Goal: Task Accomplishment & Management: Use online tool/utility

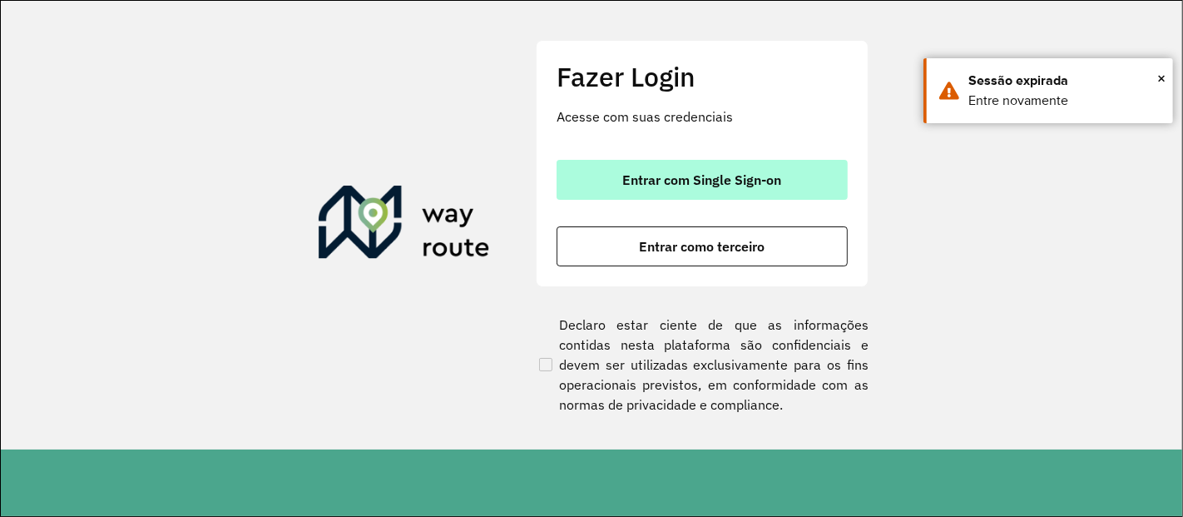
click at [720, 175] on span "Entrar com Single Sign-on" at bounding box center [702, 179] width 159 height 13
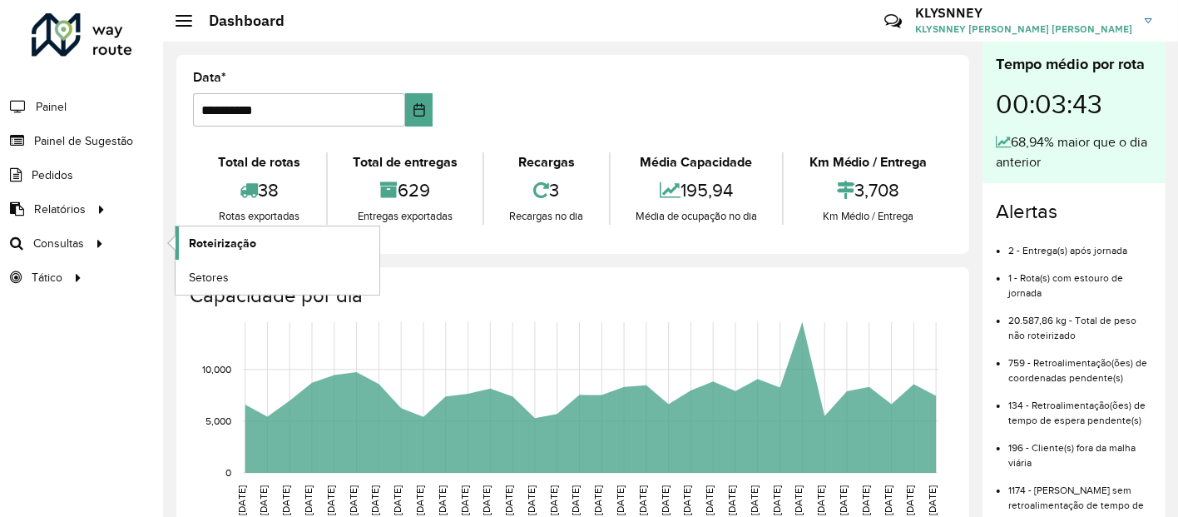
click at [247, 236] on span "Roteirização" at bounding box center [222, 243] width 67 height 17
click at [206, 238] on span "Roteirização" at bounding box center [222, 243] width 67 height 17
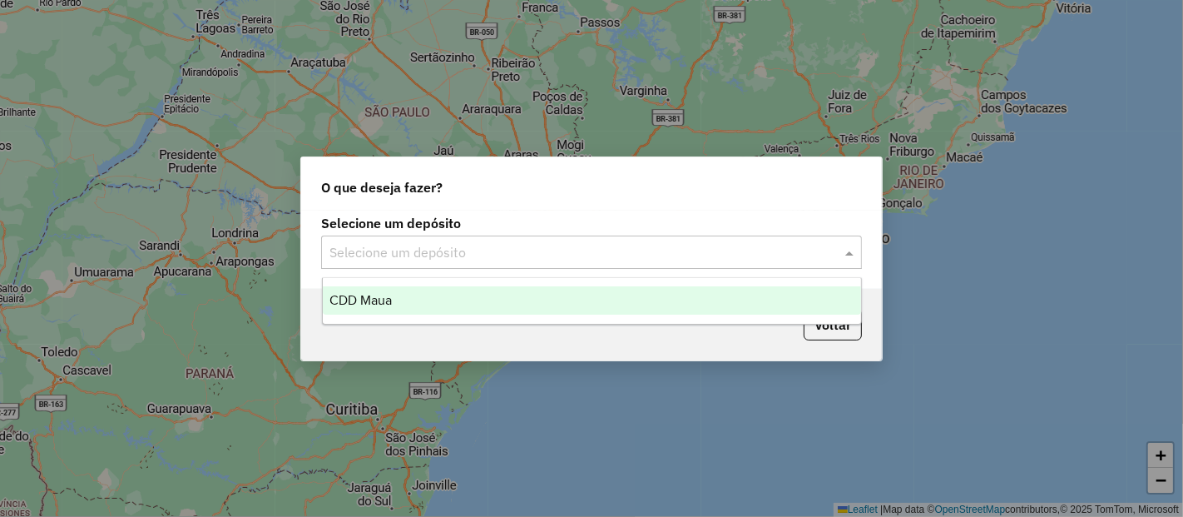
click at [405, 255] on input "text" at bounding box center [574, 253] width 491 height 20
click at [389, 303] on span "CDD Maua" at bounding box center [360, 300] width 62 height 14
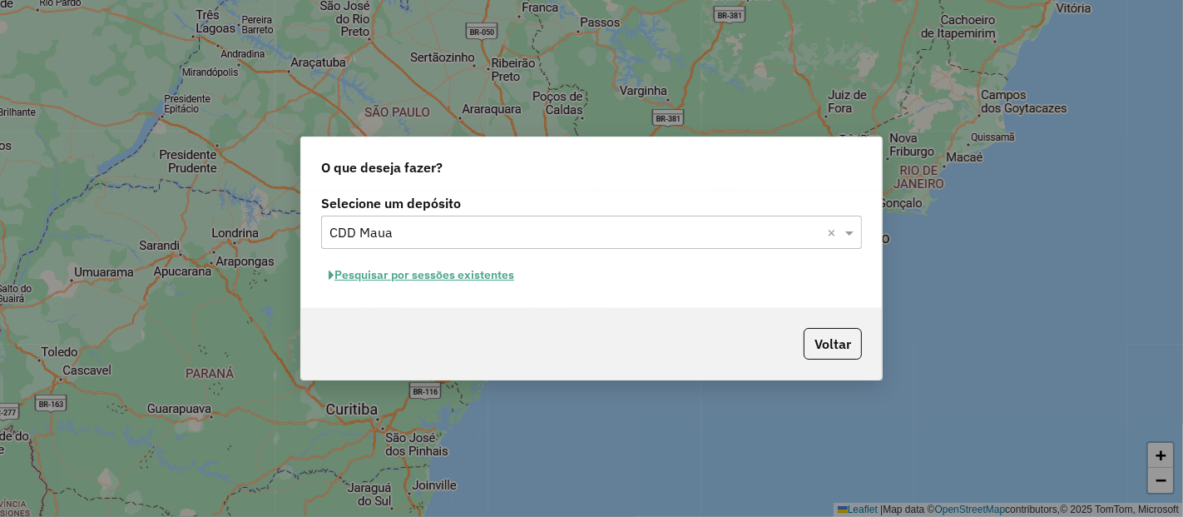
click at [424, 274] on button "Pesquisar por sessões existentes" at bounding box center [421, 275] width 201 height 26
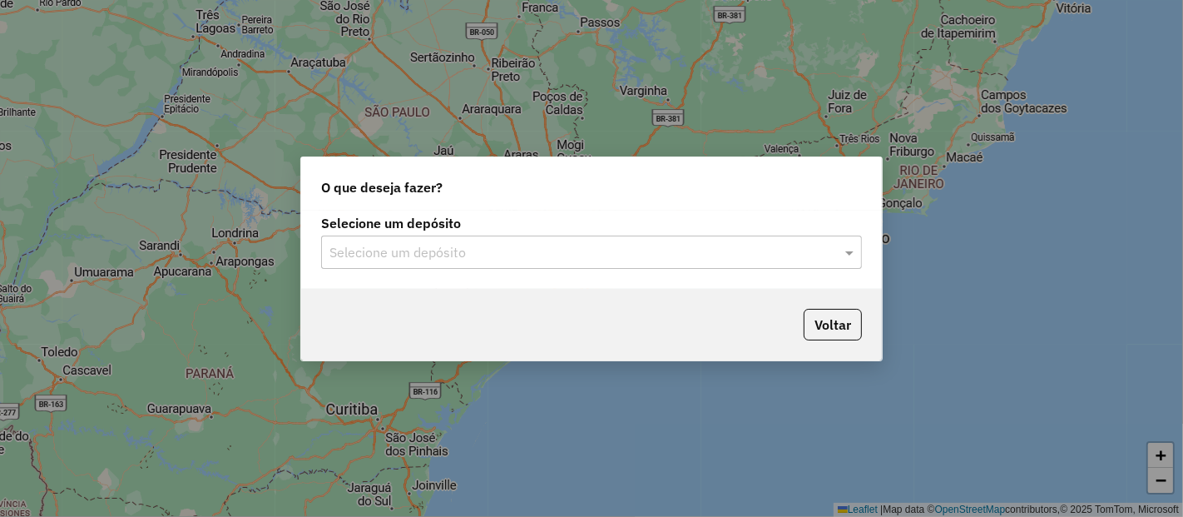
click at [834, 250] on div at bounding box center [591, 252] width 541 height 22
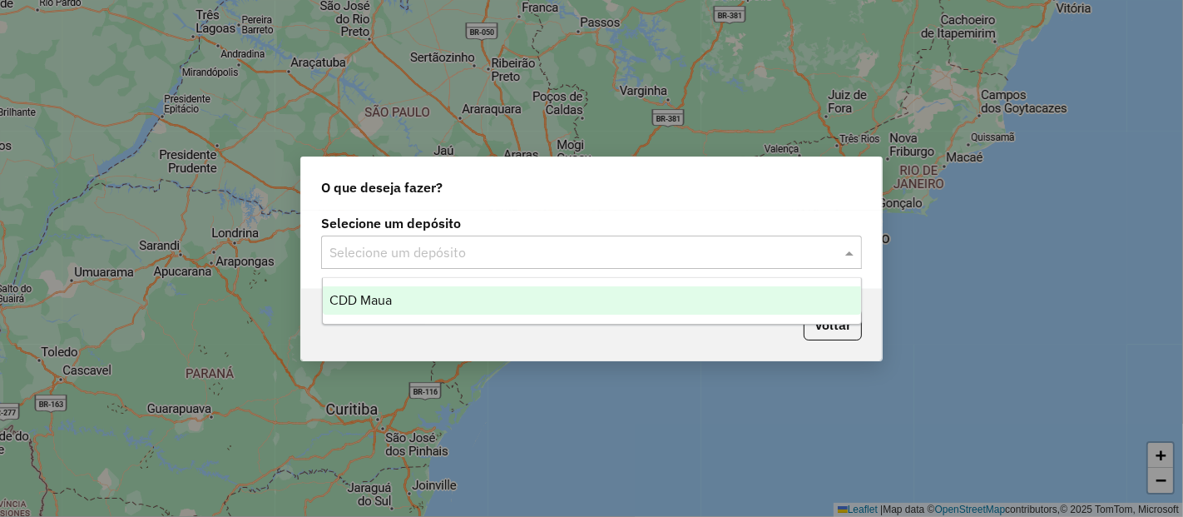
drag, startPoint x: 505, startPoint y: 300, endPoint x: 721, endPoint y: 312, distance: 215.8
click at [508, 300] on div "CDD Maua" at bounding box center [592, 300] width 538 height 28
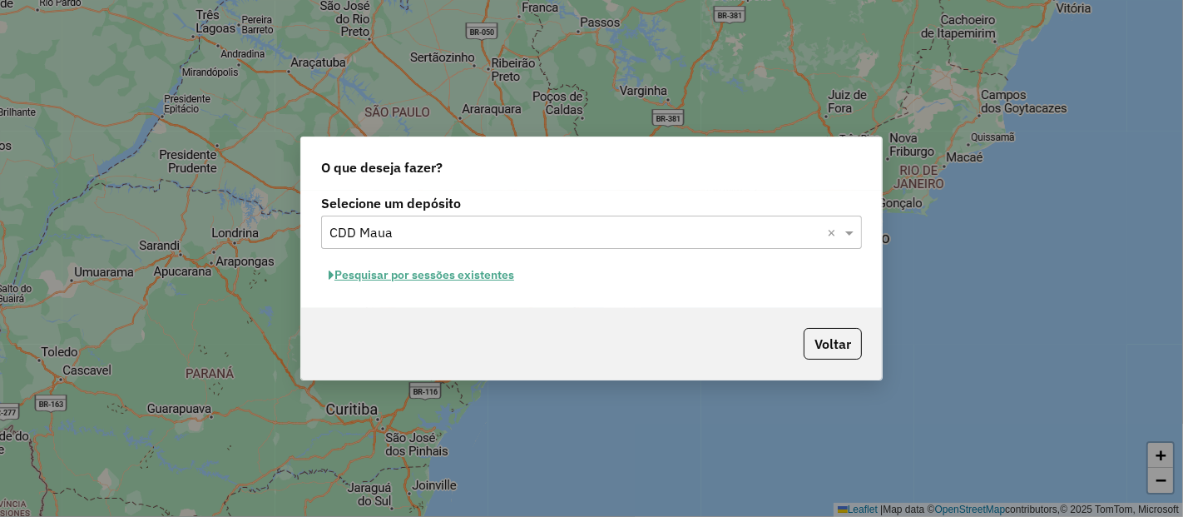
click at [441, 276] on button "Pesquisar por sessões existentes" at bounding box center [421, 275] width 201 height 26
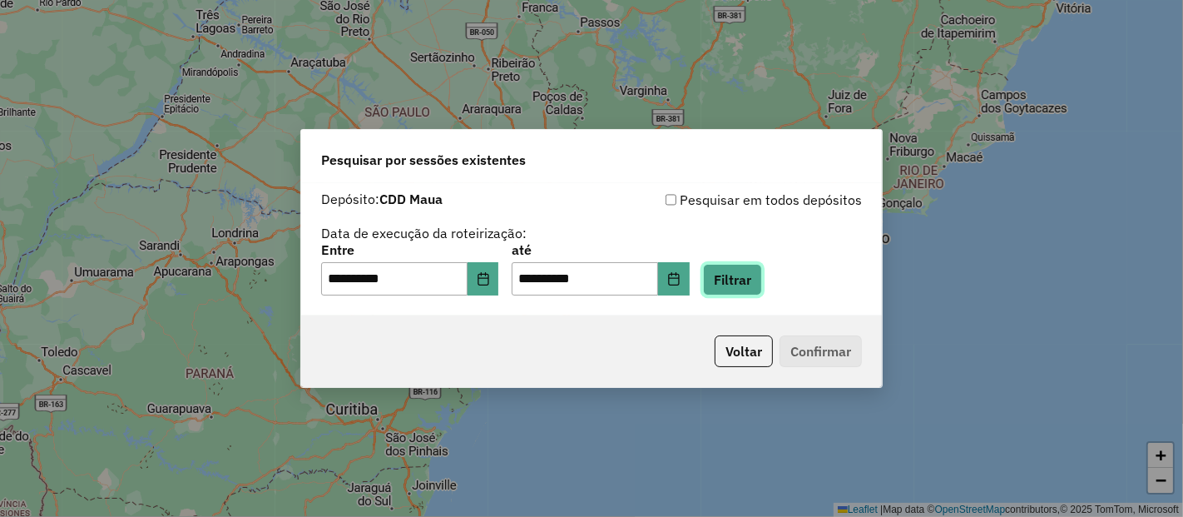
click at [750, 288] on button "Filtrar" at bounding box center [732, 280] width 59 height 32
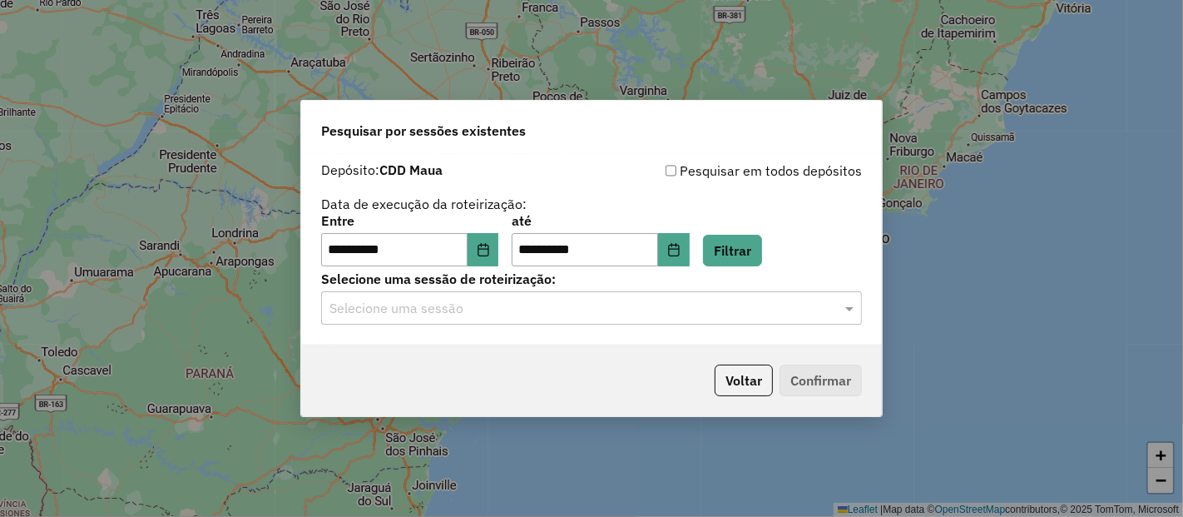
click at [493, 299] on input "text" at bounding box center [574, 309] width 491 height 20
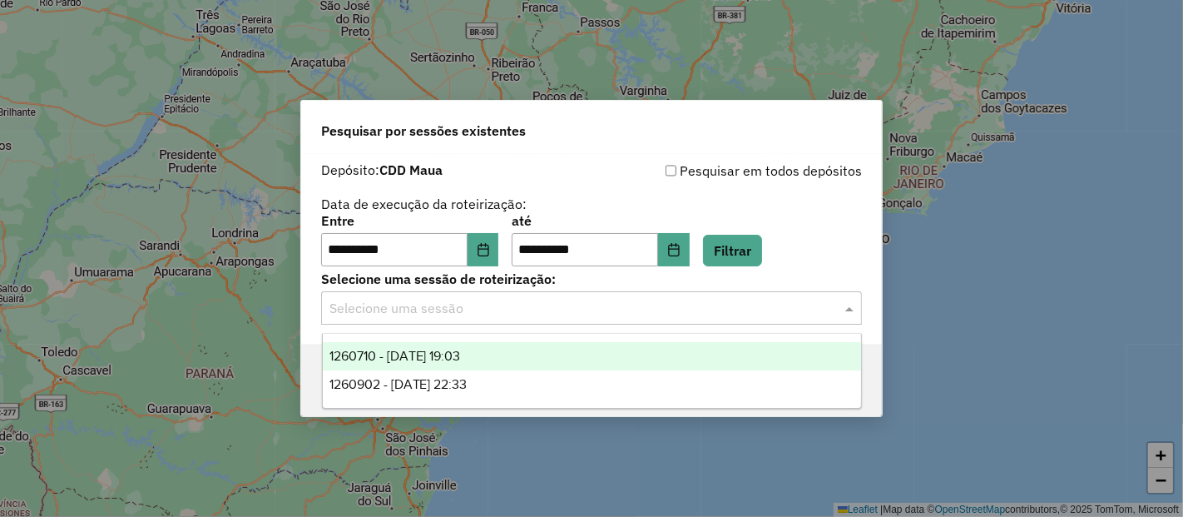
click at [444, 351] on span "1260710 - 06/09/2025 19:03" at bounding box center [394, 356] width 131 height 14
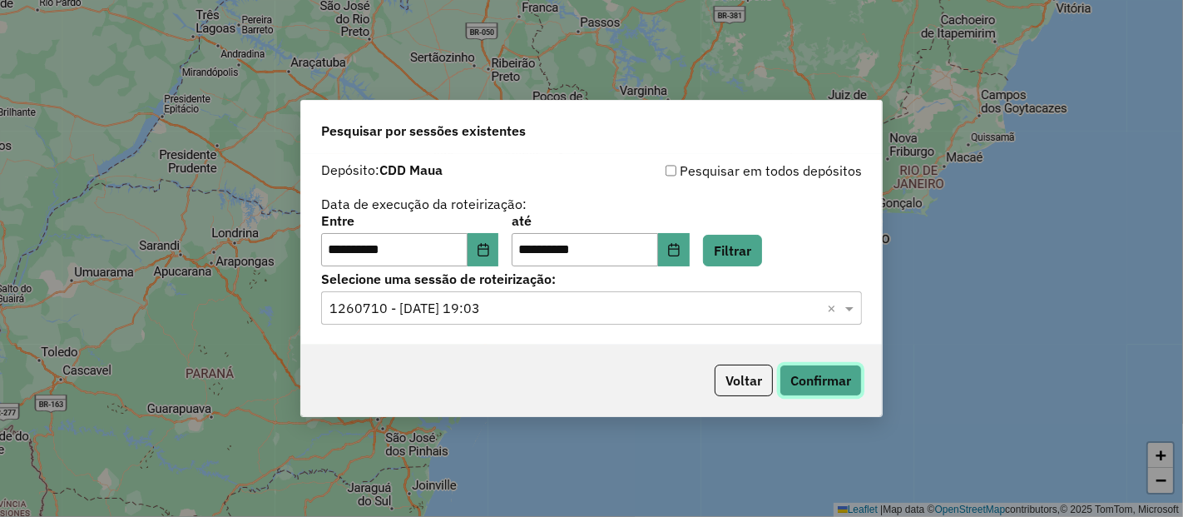
click at [796, 380] on button "Confirmar" at bounding box center [821, 380] width 82 height 32
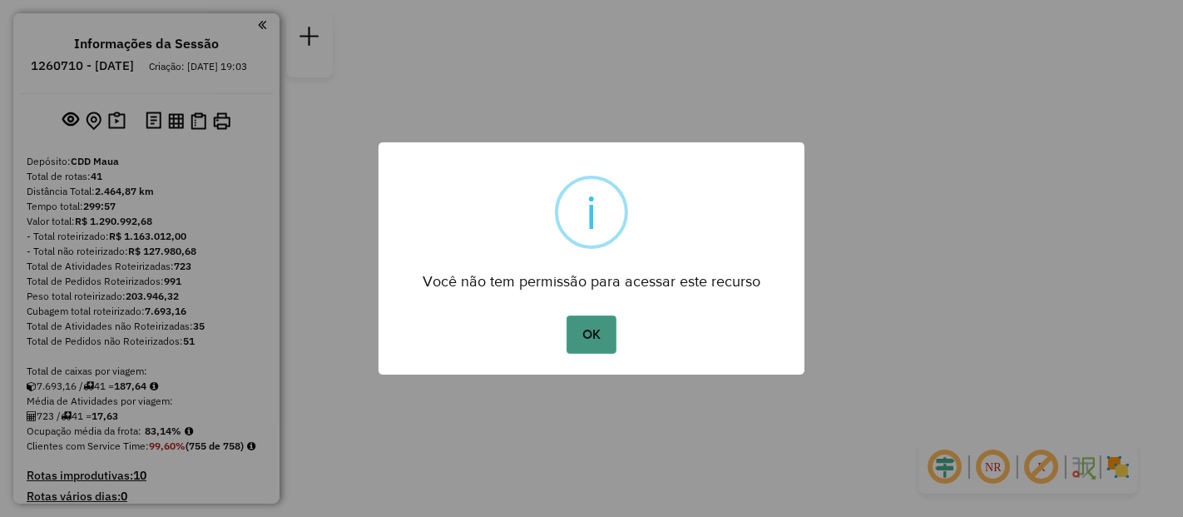
click at [582, 333] on button "OK" at bounding box center [591, 334] width 49 height 38
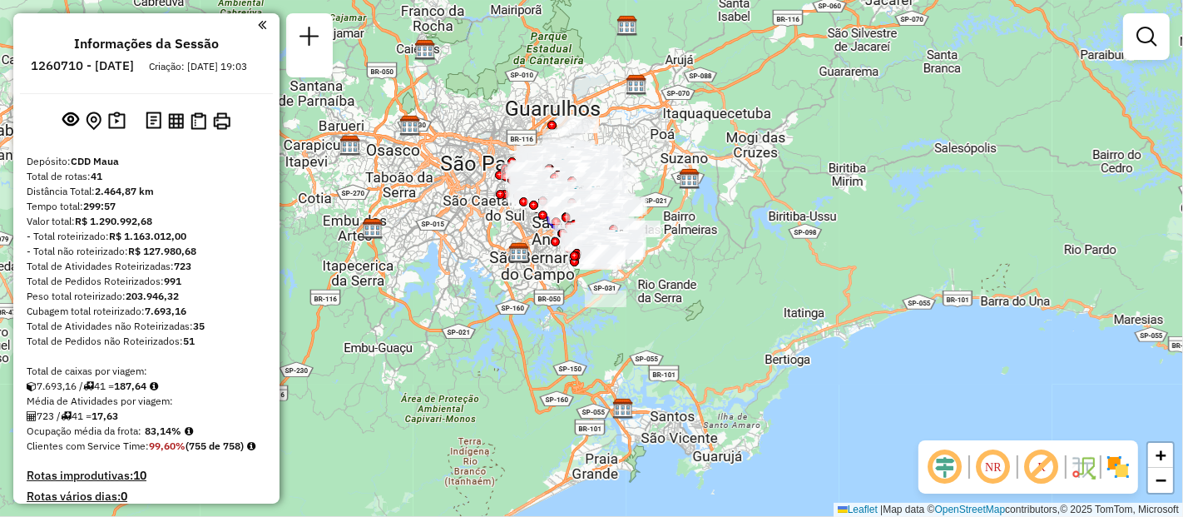
scroll to position [2702, 0]
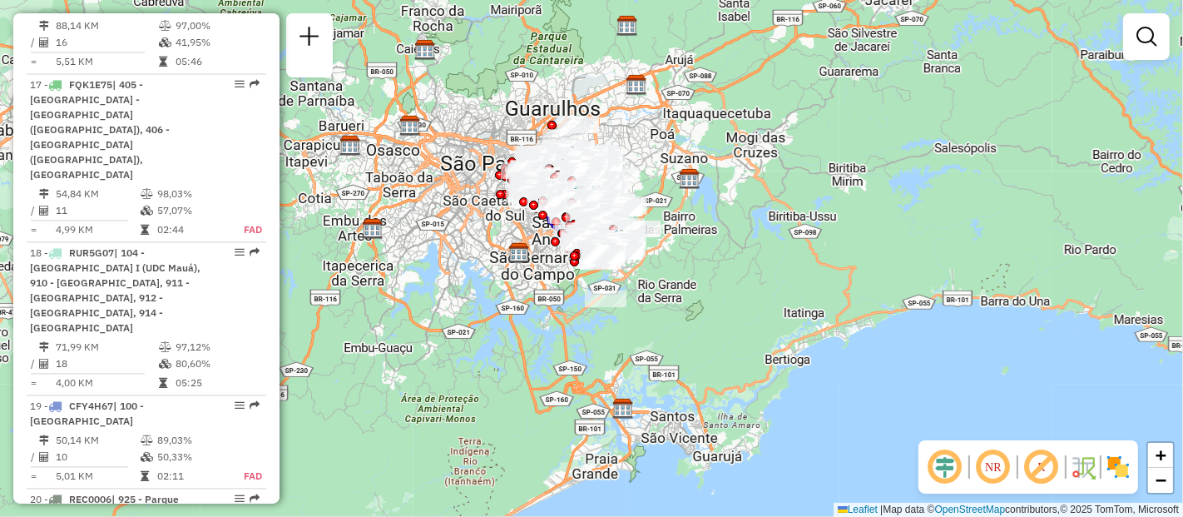
select select "**********"
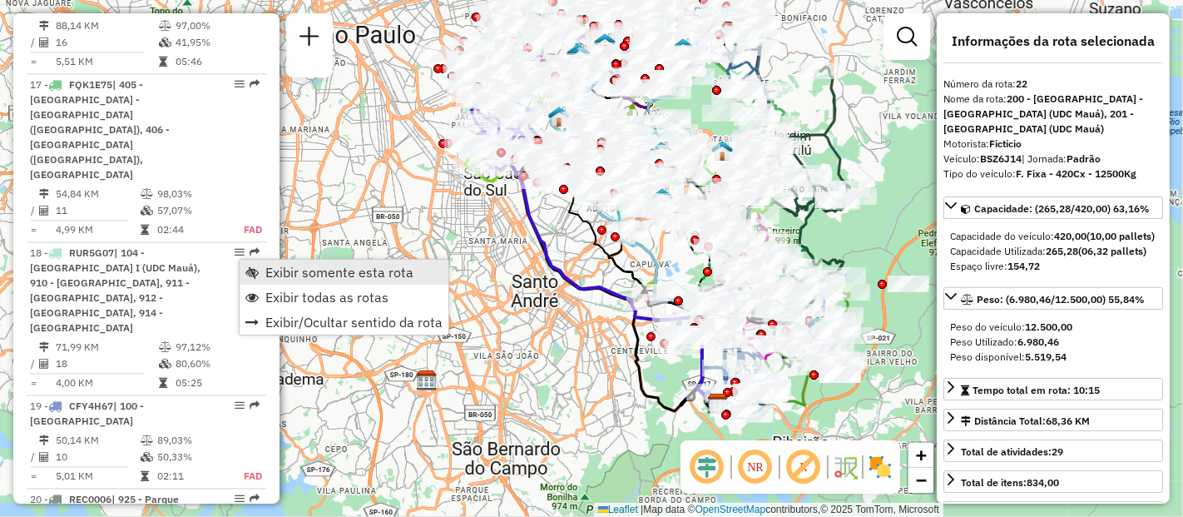
click at [283, 270] on span "Exibir somente esta rota" at bounding box center [339, 271] width 148 height 13
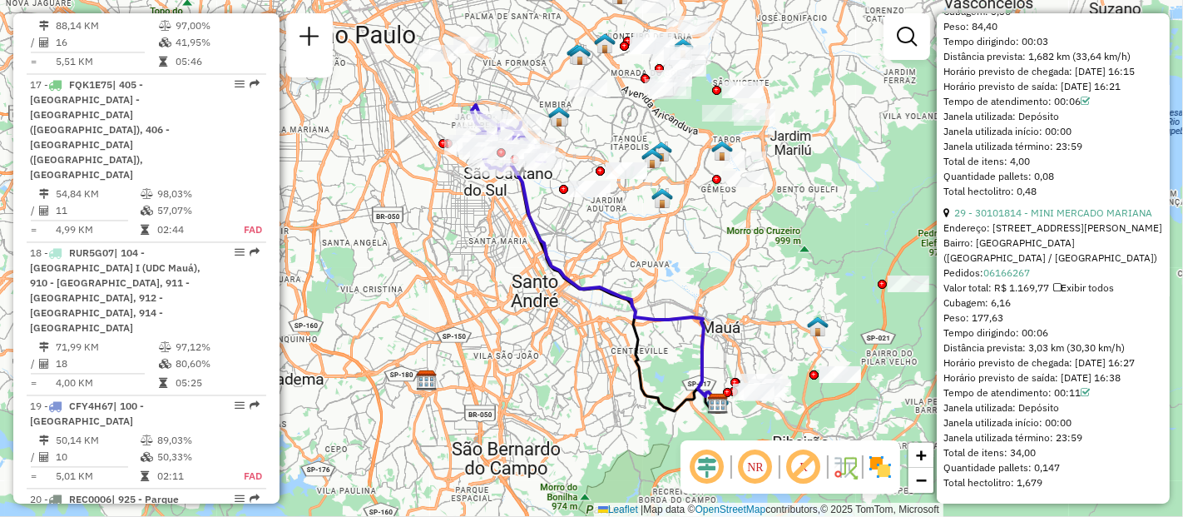
scroll to position [4294, 0]
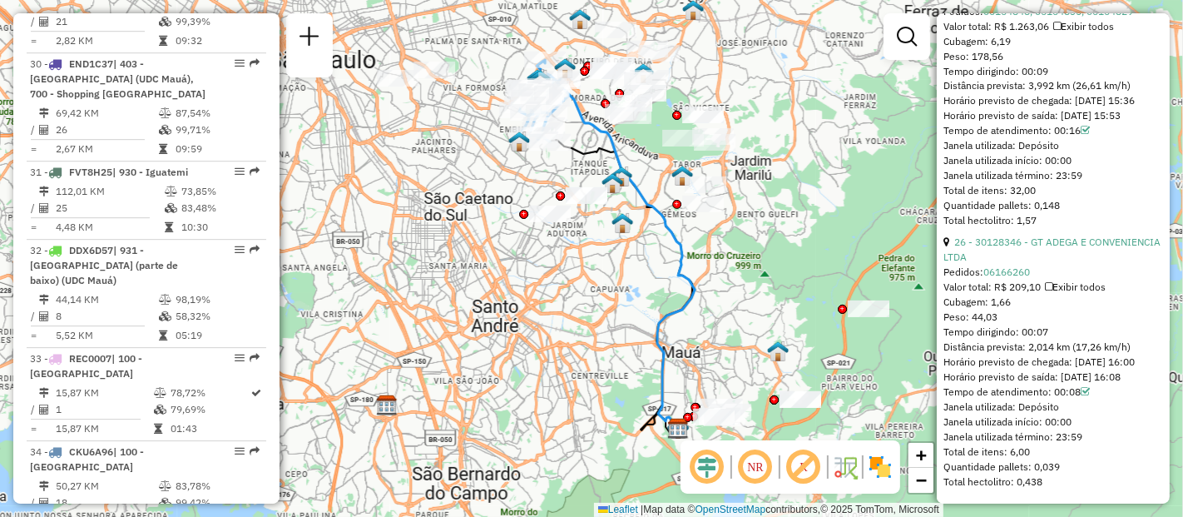
scroll to position [8163, 0]
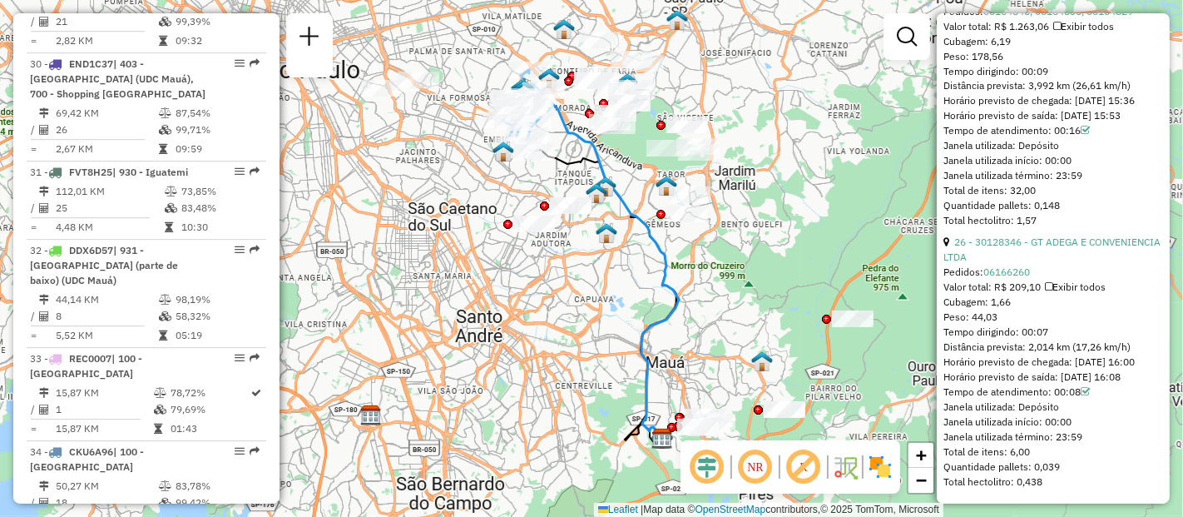
click at [755, 473] on em at bounding box center [756, 467] width 40 height 40
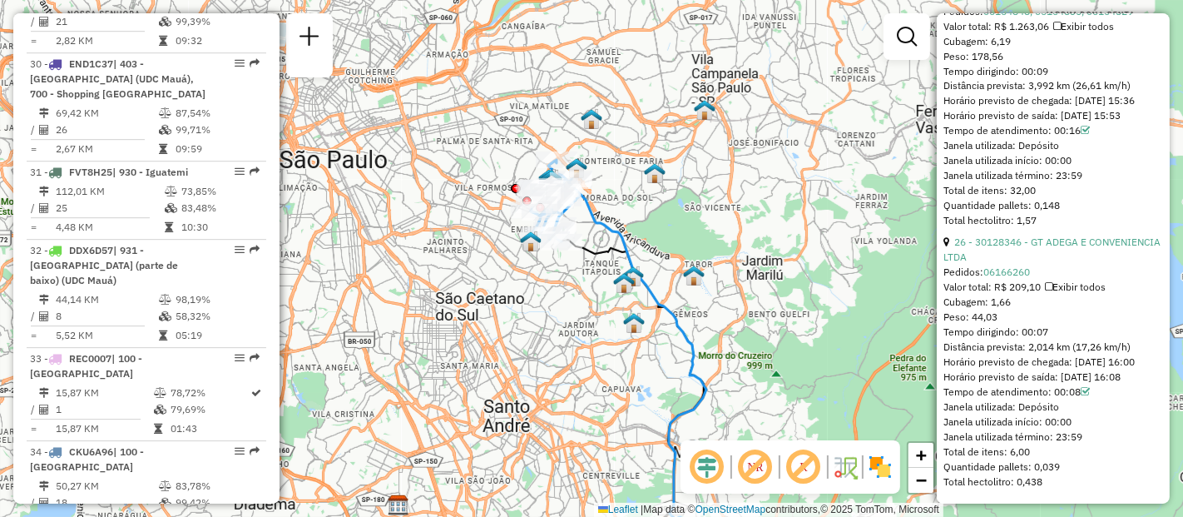
drag, startPoint x: 565, startPoint y: 234, endPoint x: 587, endPoint y: 304, distance: 73.2
click at [587, 304] on div "Janela de atendimento Grade de atendimento Capacidade Transportadoras Veículos …" at bounding box center [591, 258] width 1183 height 517
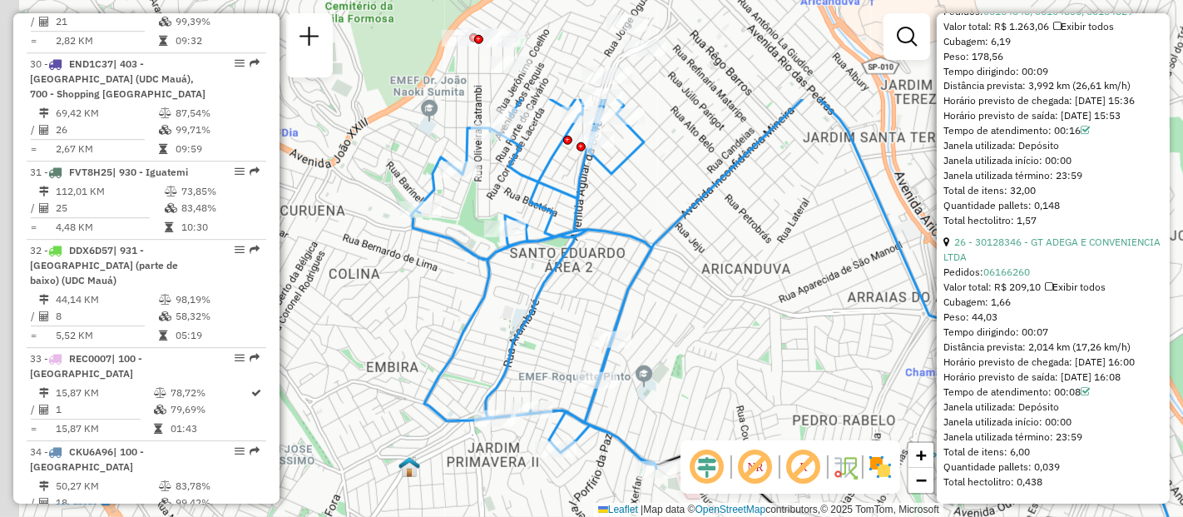
drag, startPoint x: 523, startPoint y: 194, endPoint x: 734, endPoint y: 344, distance: 259.5
click at [734, 344] on div "Janela de atendimento Grade de atendimento Capacidade Transportadoras Veículos …" at bounding box center [591, 258] width 1183 height 517
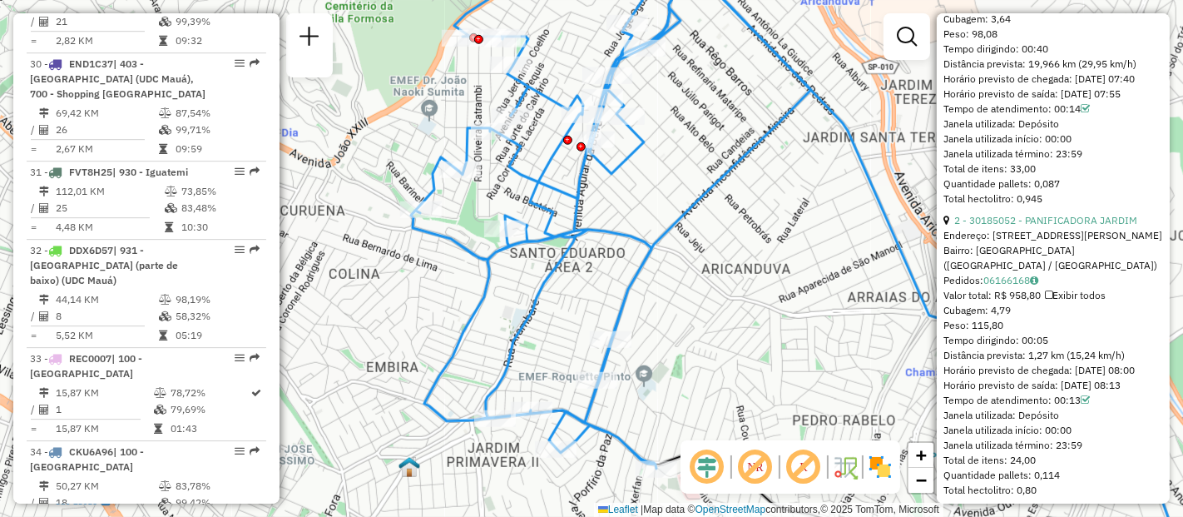
scroll to position [3521, 0]
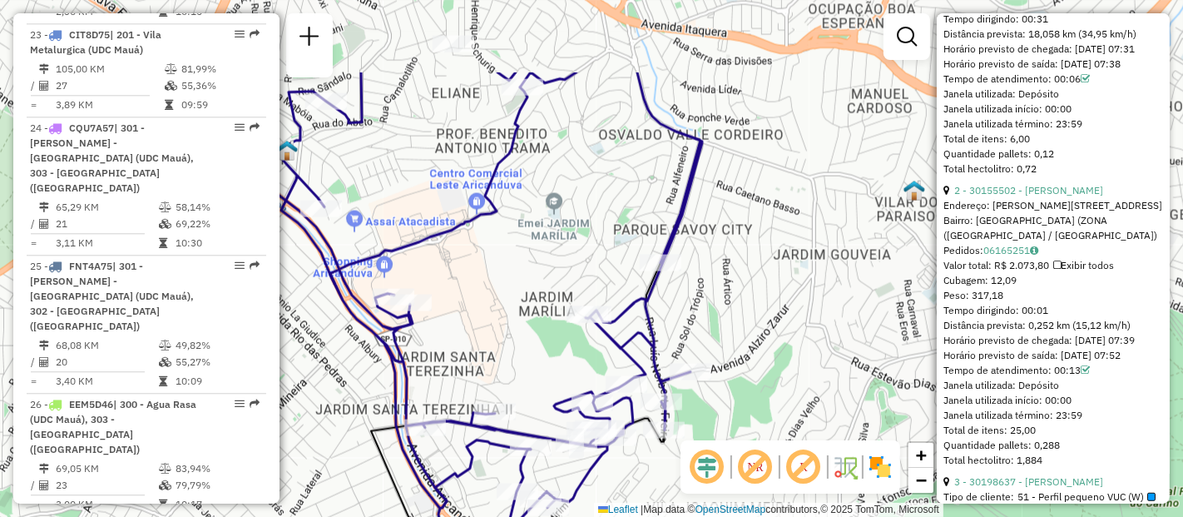
drag, startPoint x: 725, startPoint y: 155, endPoint x: 770, endPoint y: 278, distance: 131.1
click at [770, 278] on div "Janela de atendimento Grade de atendimento Capacidade Transportadoras Veículos …" at bounding box center [591, 258] width 1183 height 517
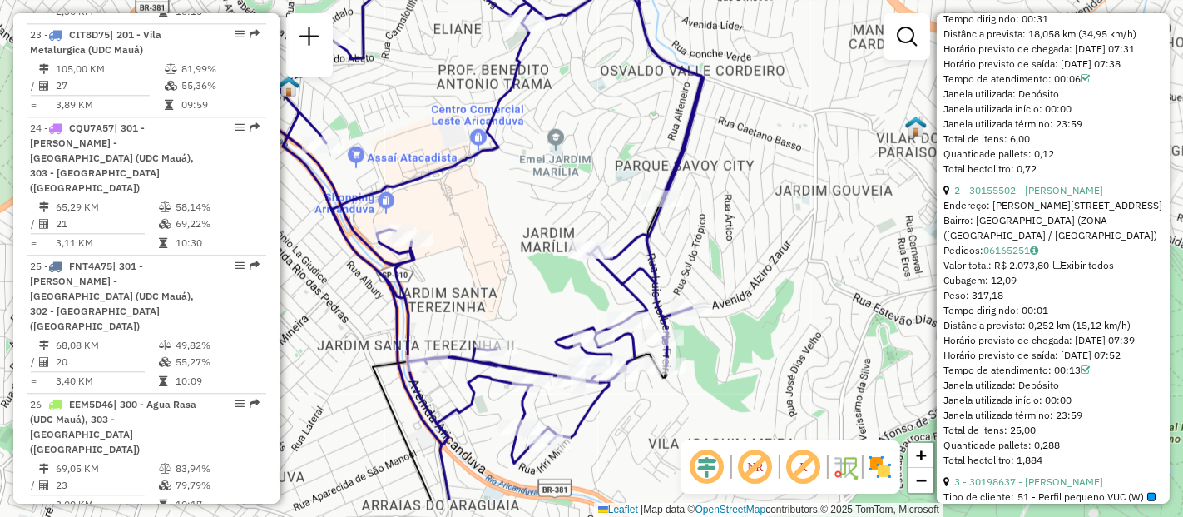
drag, startPoint x: 741, startPoint y: 313, endPoint x: 733, endPoint y: 245, distance: 68.7
click at [733, 245] on div "Janela de atendimento Grade de atendimento Capacidade Transportadoras Veículos …" at bounding box center [591, 258] width 1183 height 517
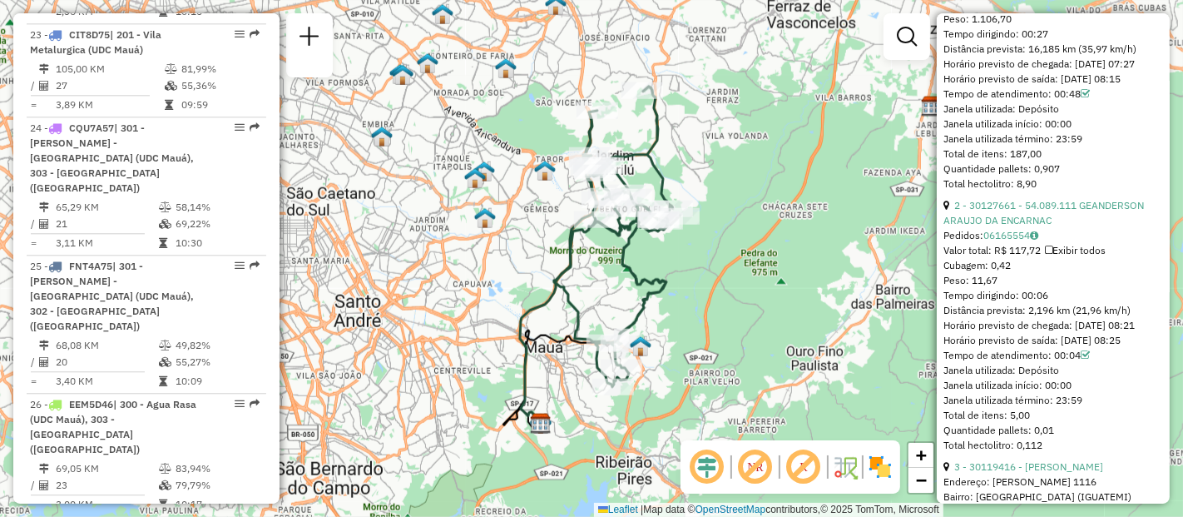
scroll to position [3614, 0]
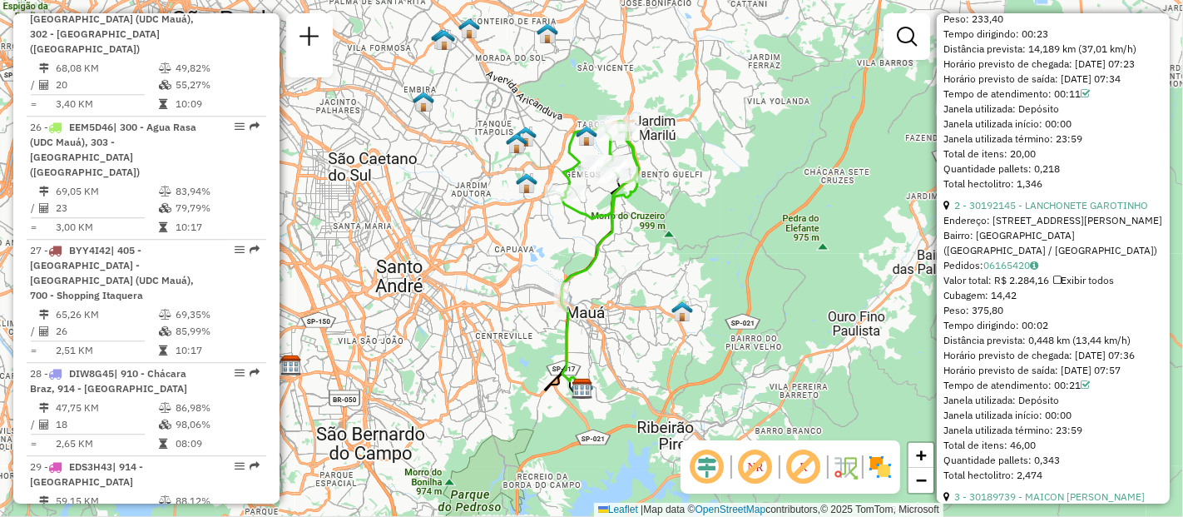
scroll to position [3891, 0]
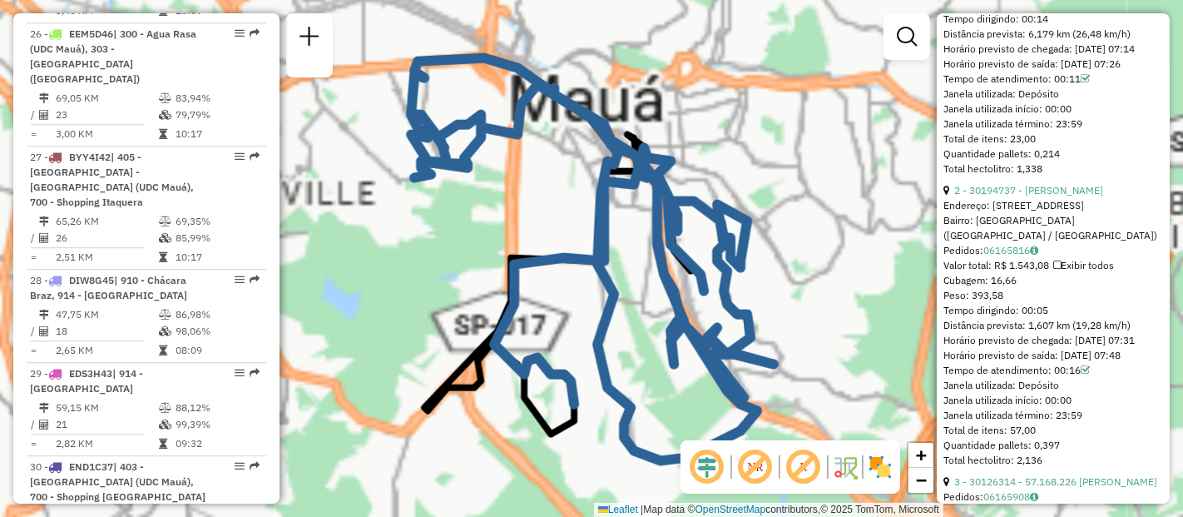
scroll to position [779, 0]
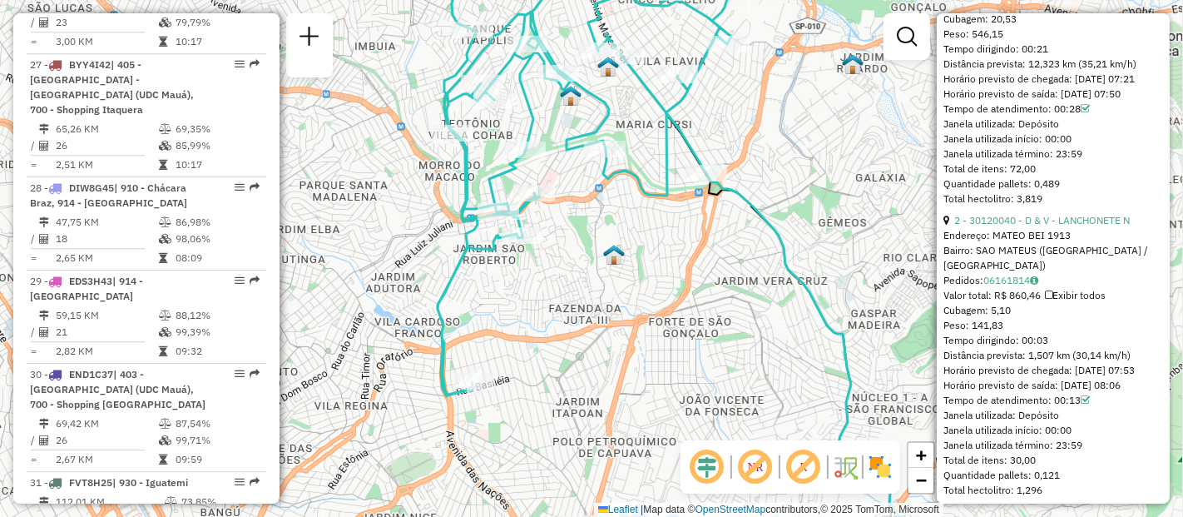
scroll to position [4076, 0]
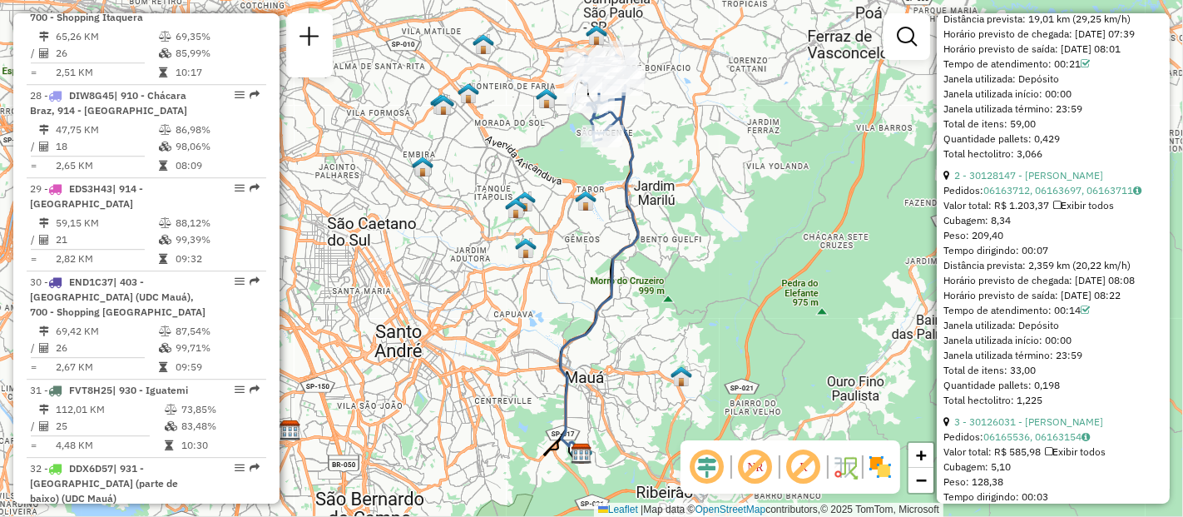
scroll to position [4169, 0]
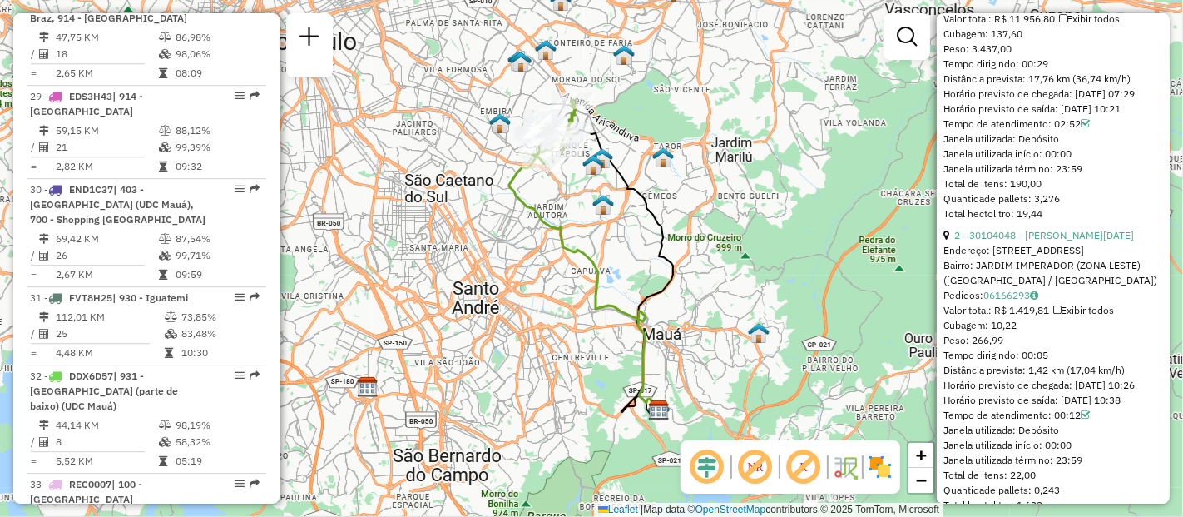
click at [643, 268] on div "Janela de atendimento Grade de atendimento Capacidade Transportadoras Veículos …" at bounding box center [591, 258] width 1183 height 517
